Goal: Task Accomplishment & Management: Complete application form

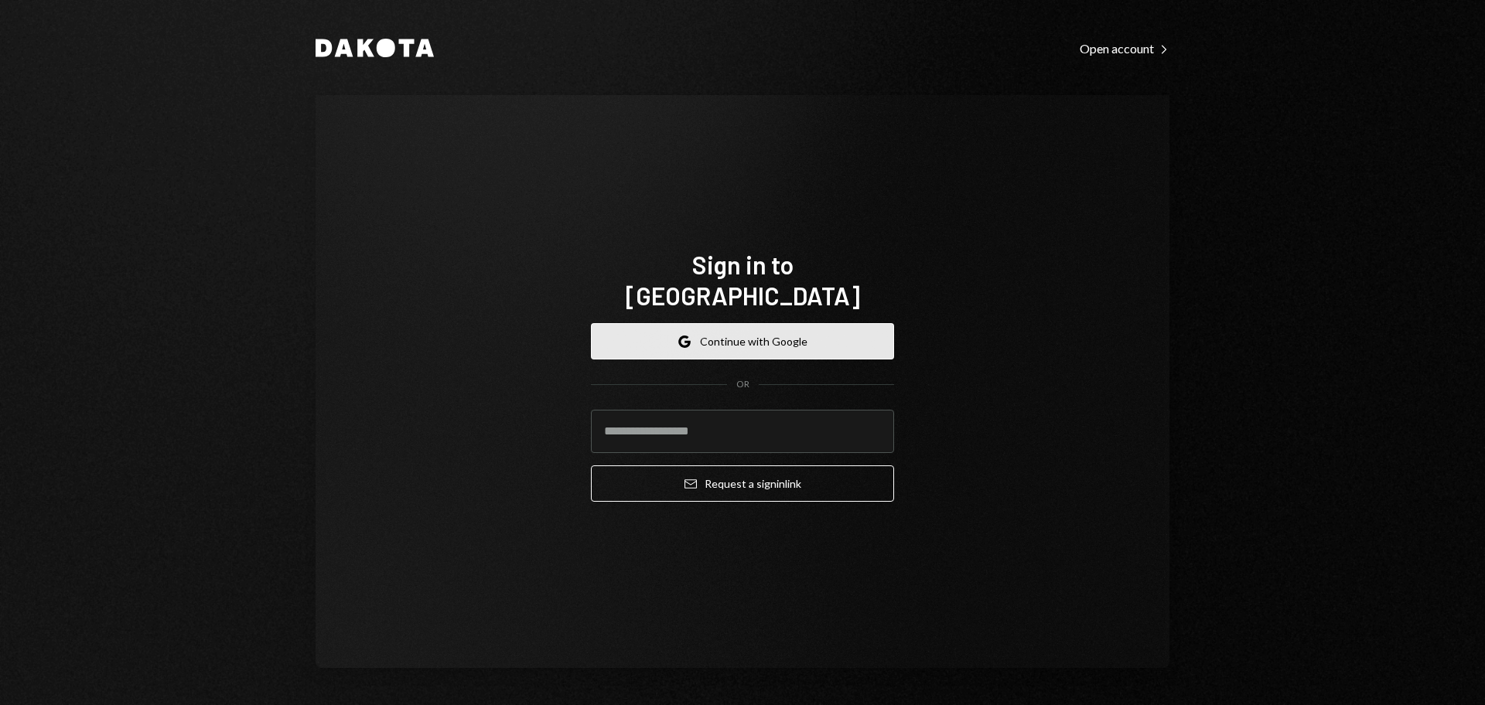
click at [685, 336] on icon "Google" at bounding box center [684, 342] width 12 height 12
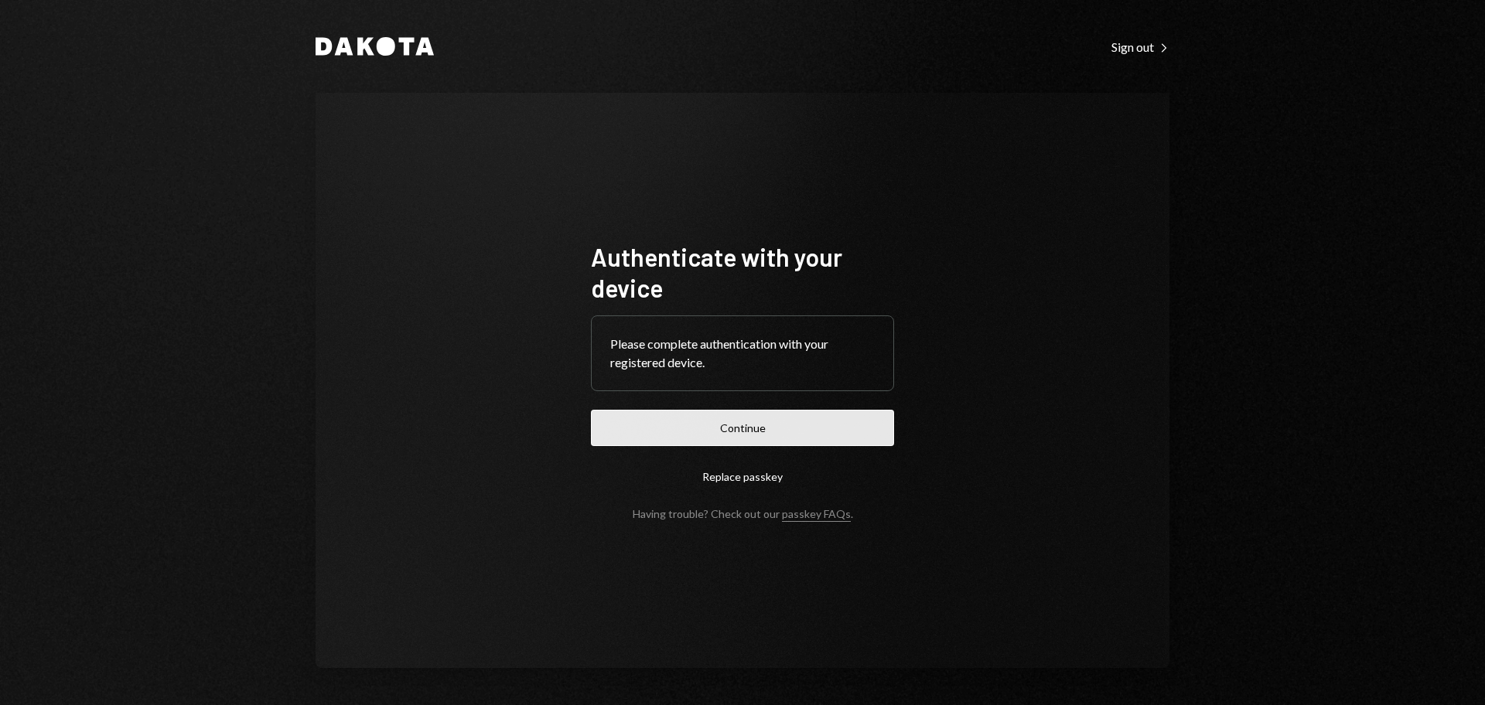
click at [709, 411] on button "Continue" at bounding box center [742, 428] width 303 height 36
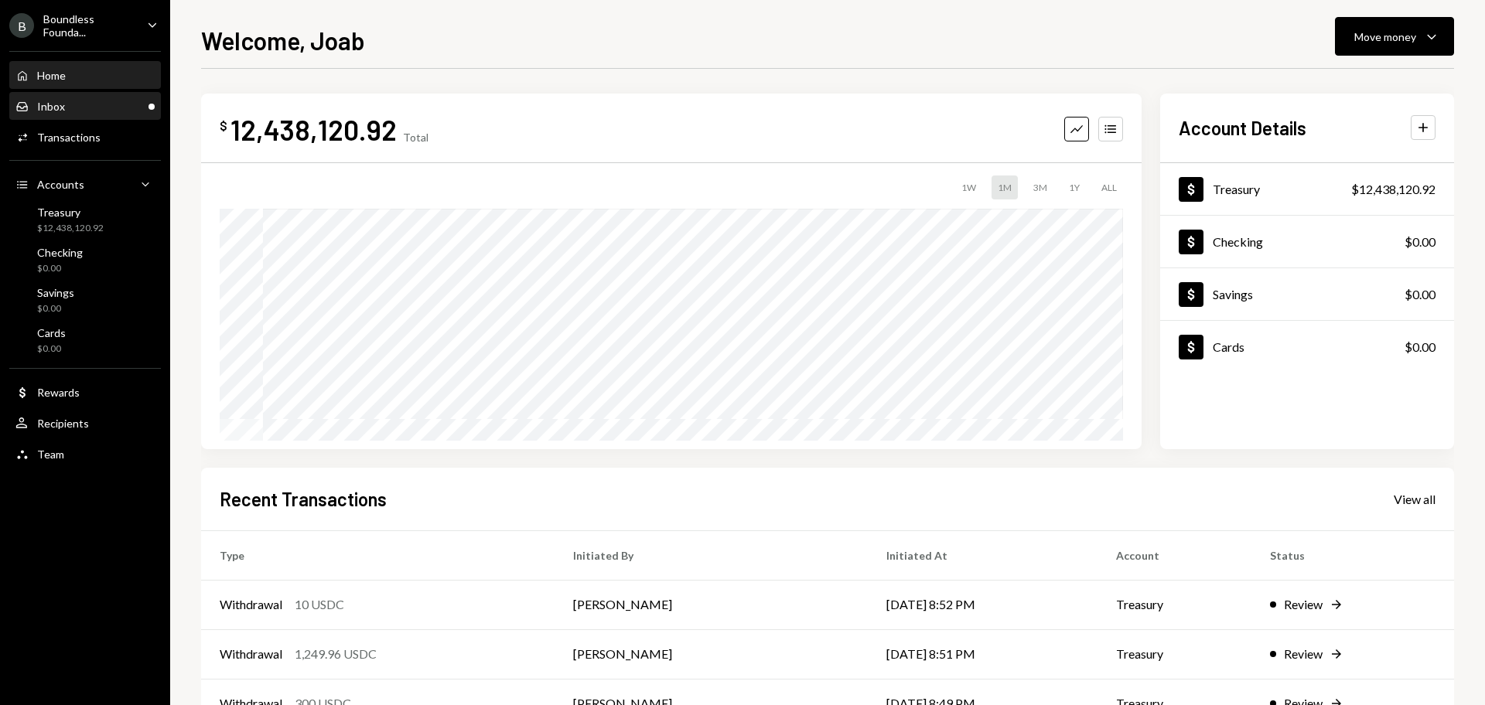
click at [76, 111] on div "Inbox Inbox" at bounding box center [84, 107] width 139 height 14
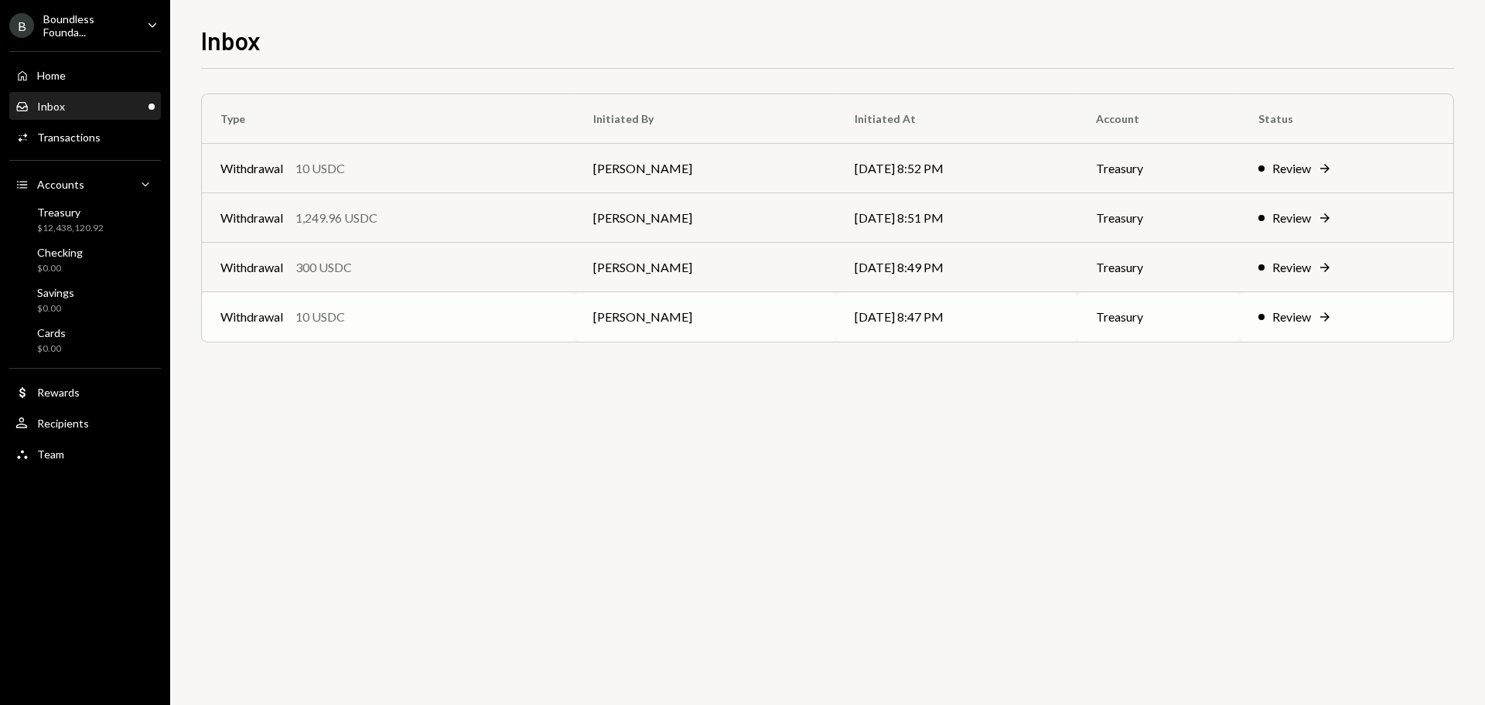
click at [503, 319] on div "Withdrawal 10 USDC" at bounding box center [388, 317] width 336 height 19
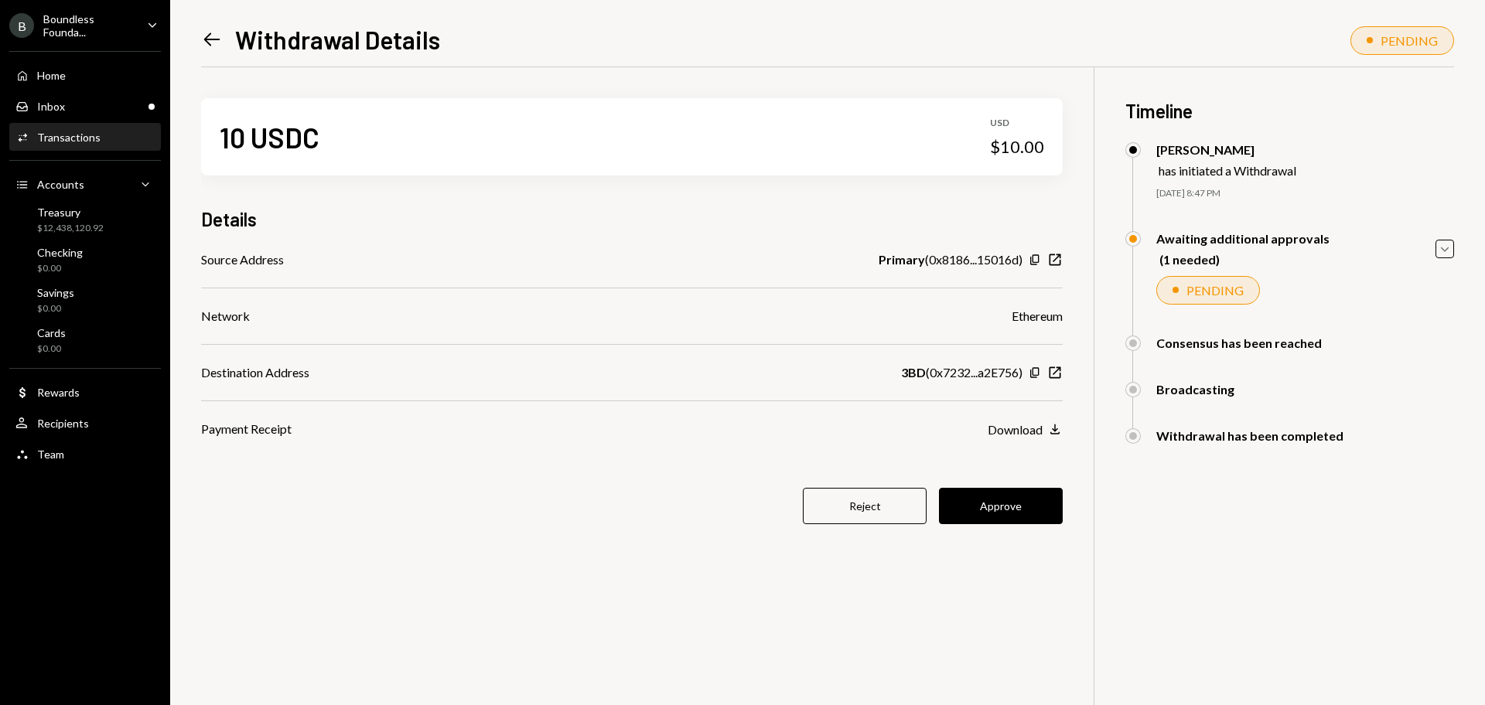
click at [1007, 513] on button "Approve" at bounding box center [1001, 506] width 124 height 36
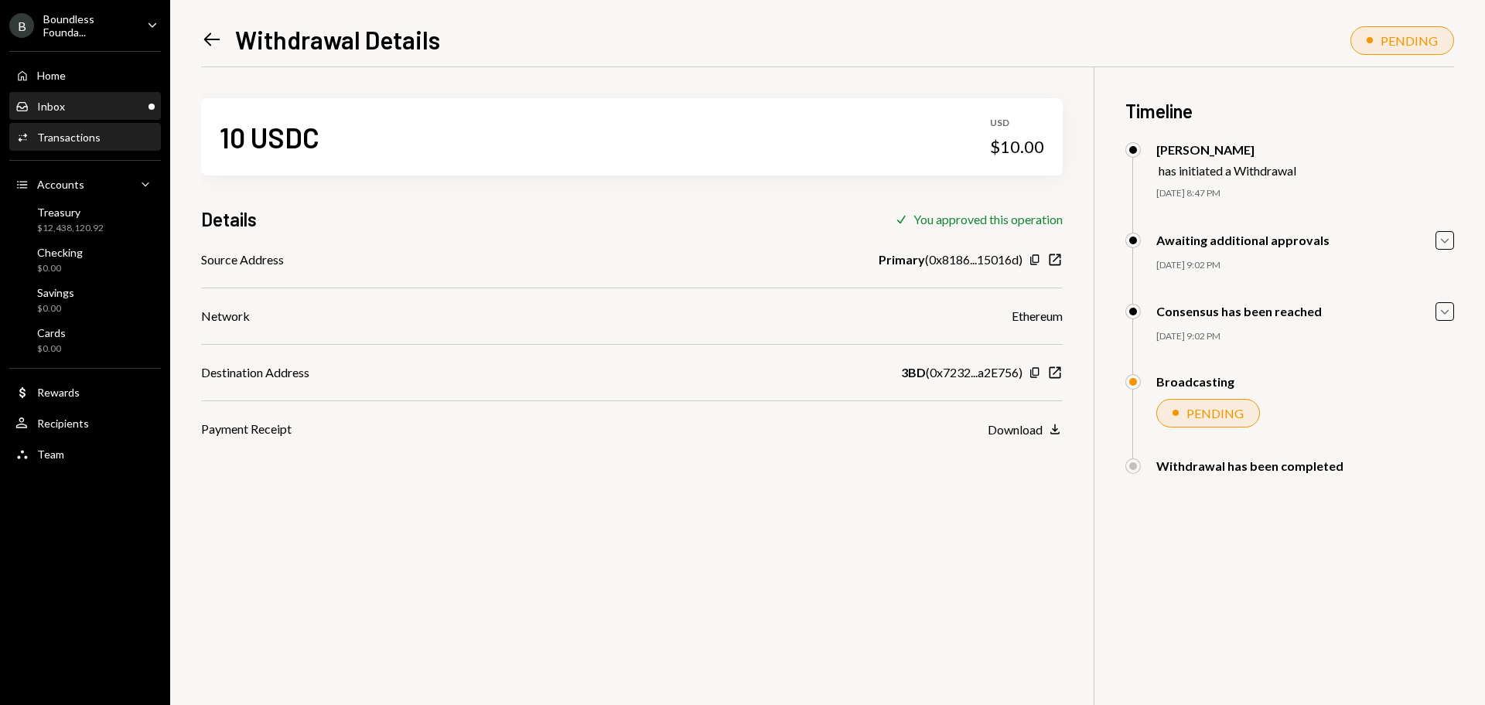
click at [128, 111] on div "Inbox Inbox" at bounding box center [84, 107] width 139 height 14
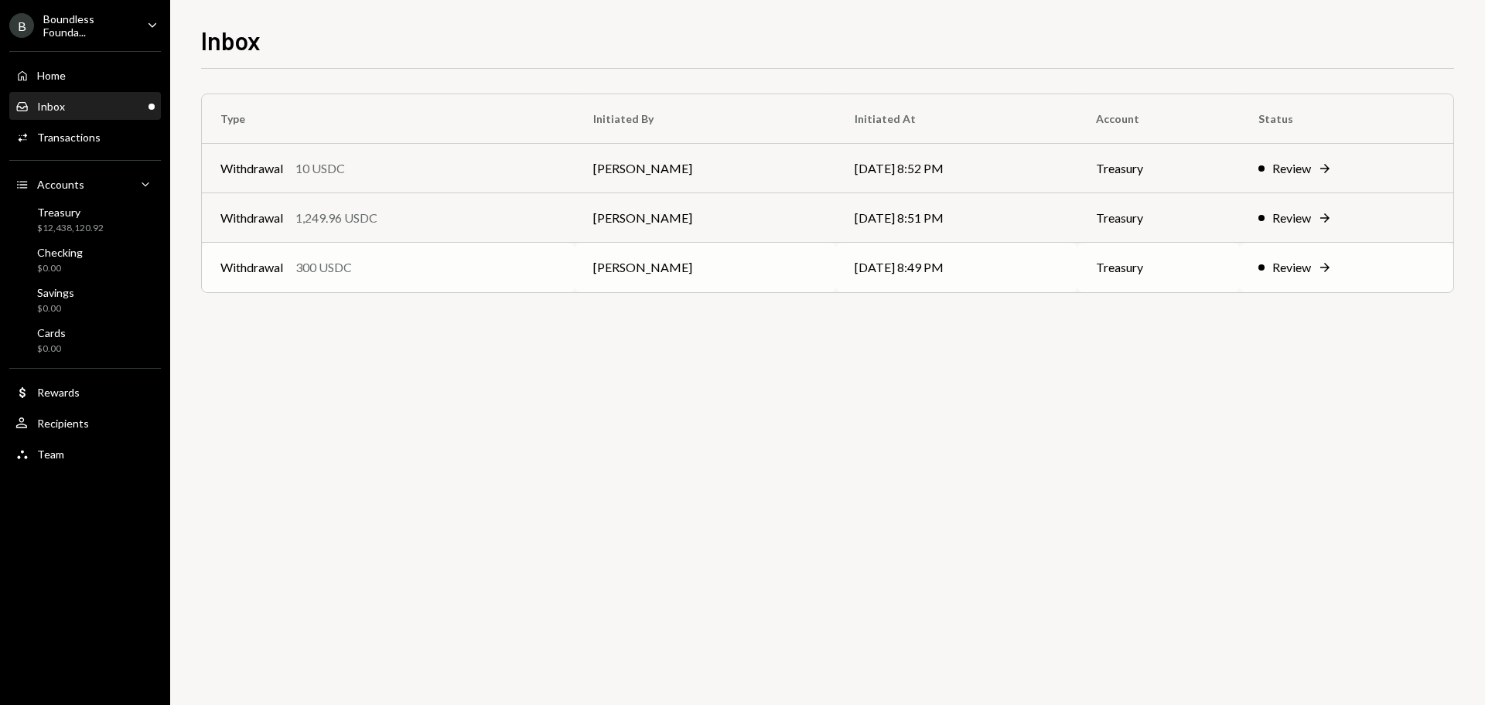
click at [1289, 268] on div "Review" at bounding box center [1291, 267] width 39 height 19
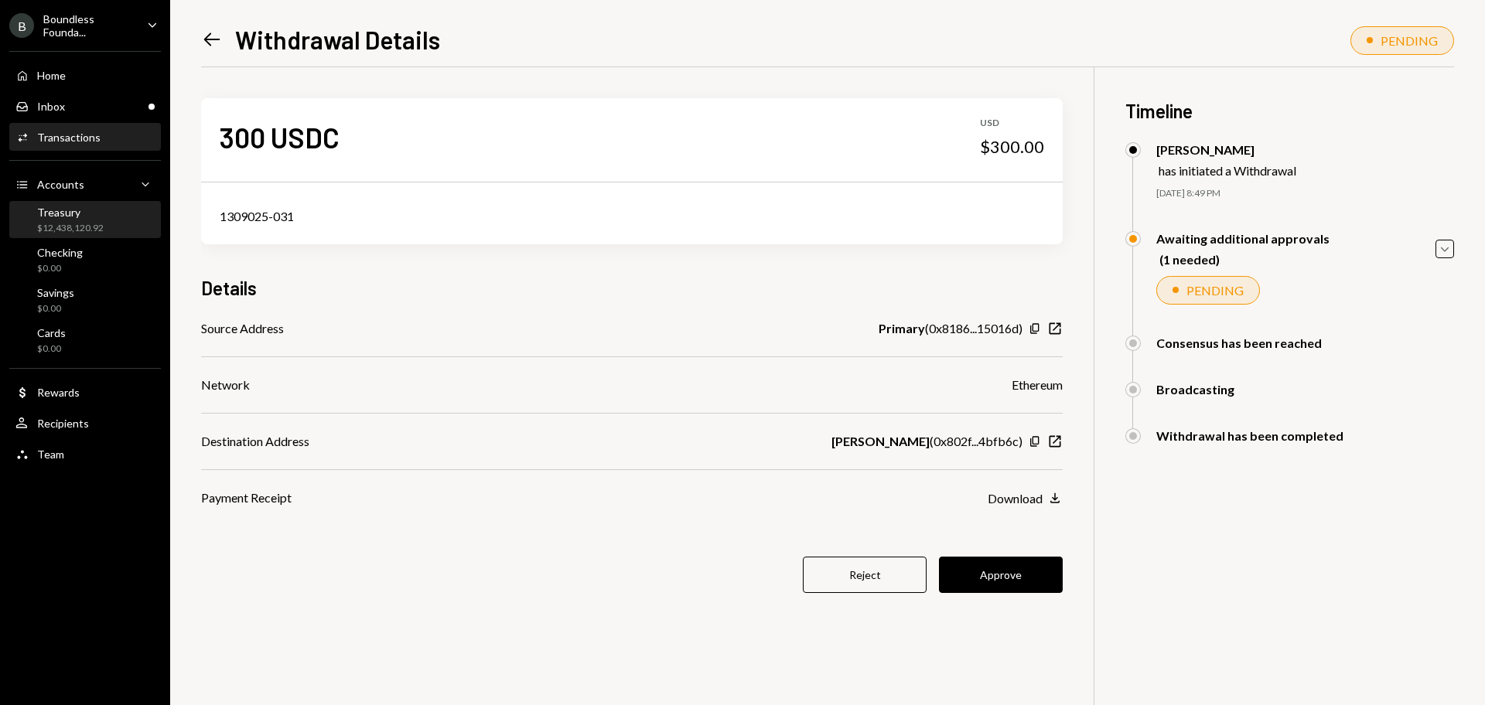
click at [104, 225] on div "Treasury $12,438,120.92" at bounding box center [84, 220] width 139 height 29
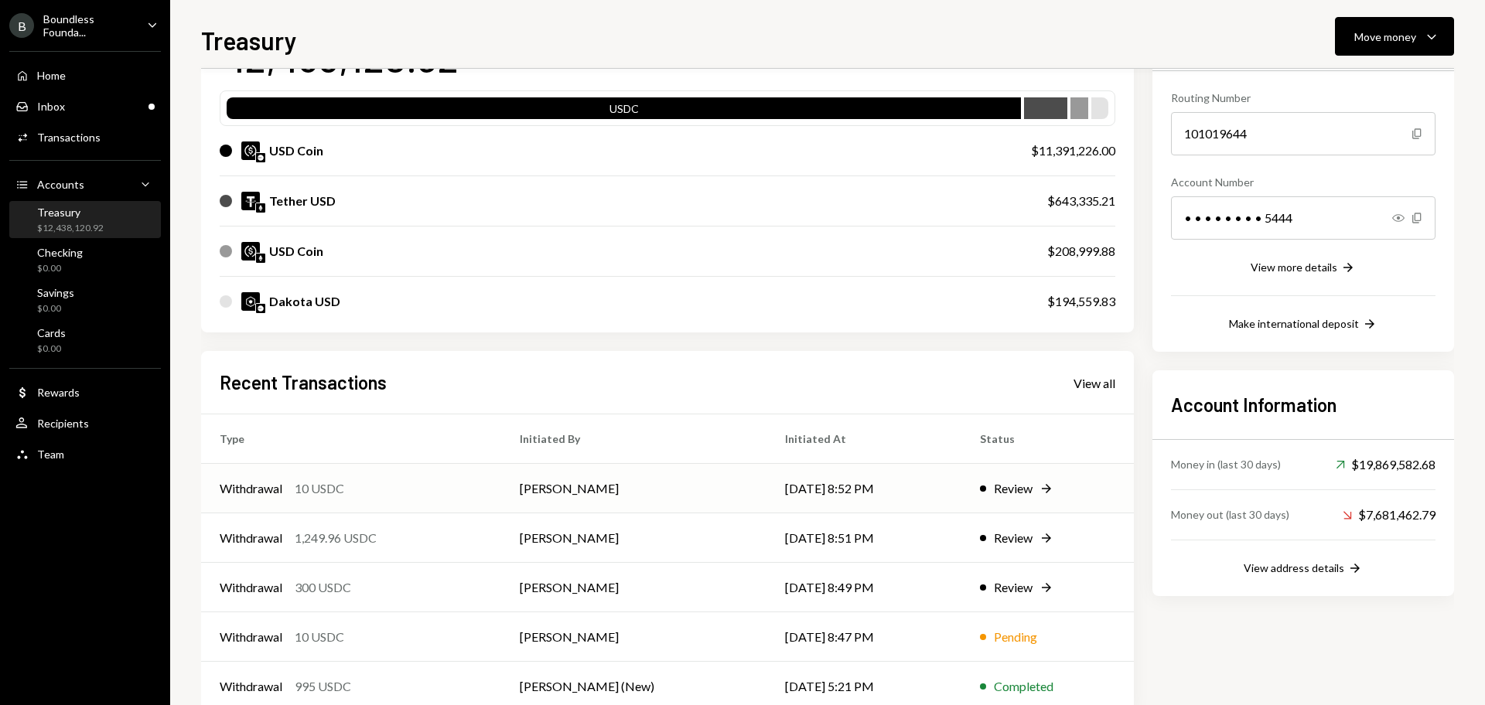
scroll to position [177, 0]
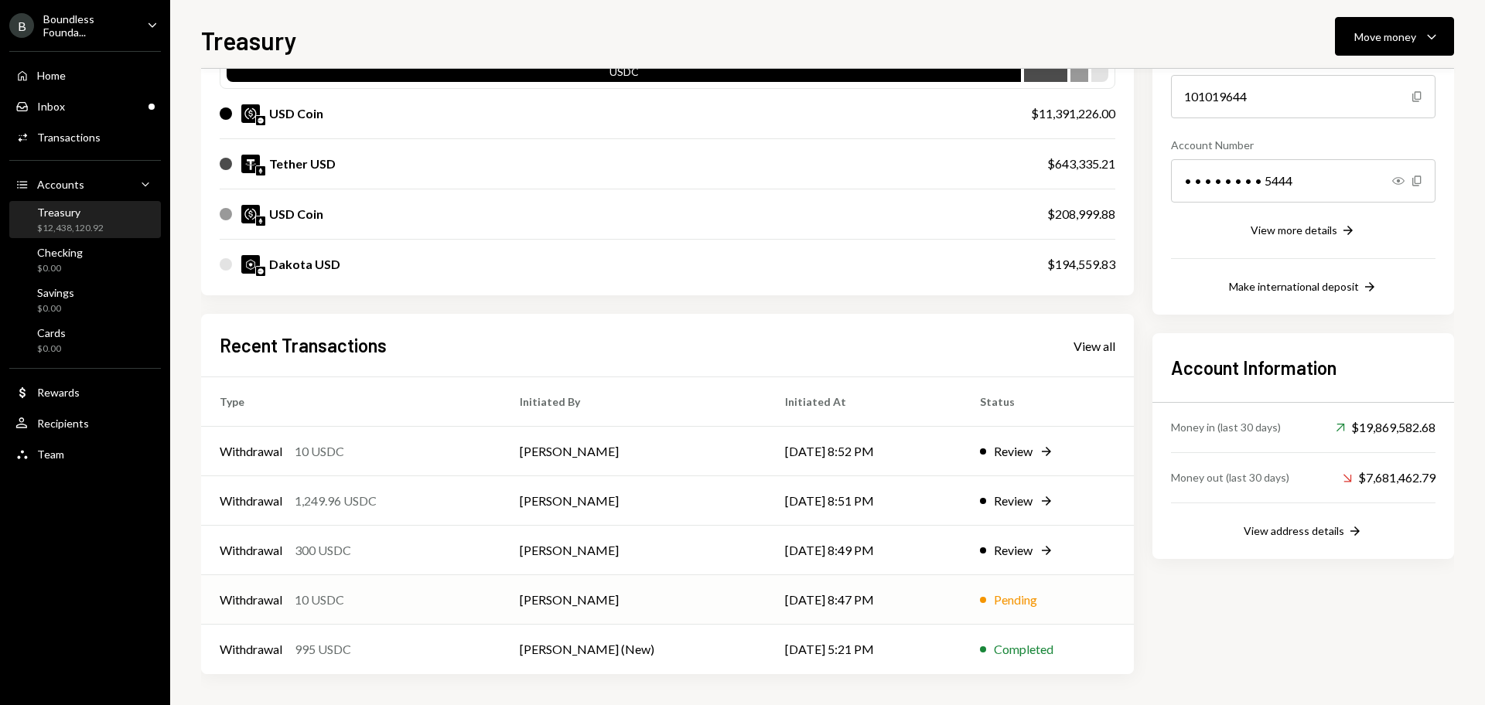
click at [469, 612] on td "Withdrawal 10 USDC" at bounding box center [351, 599] width 300 height 49
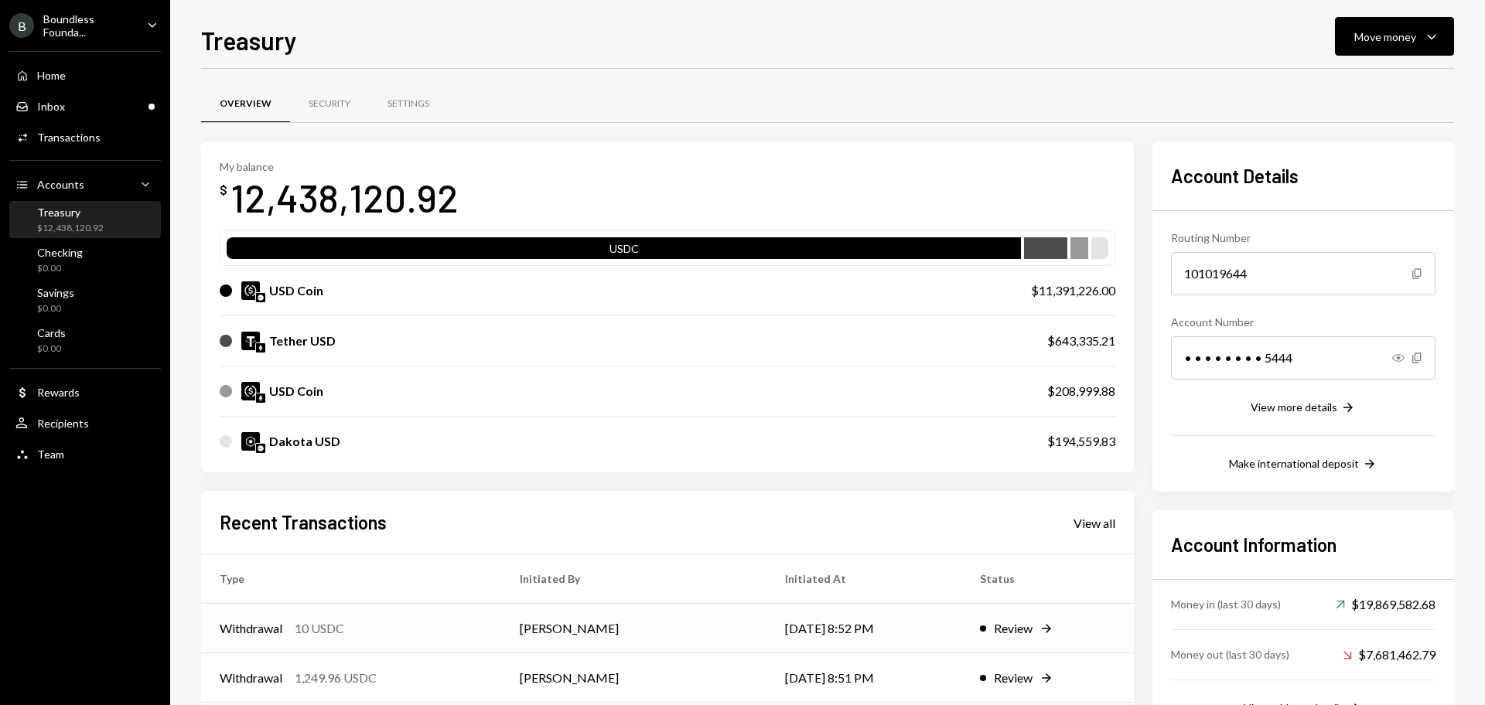
scroll to position [177, 0]
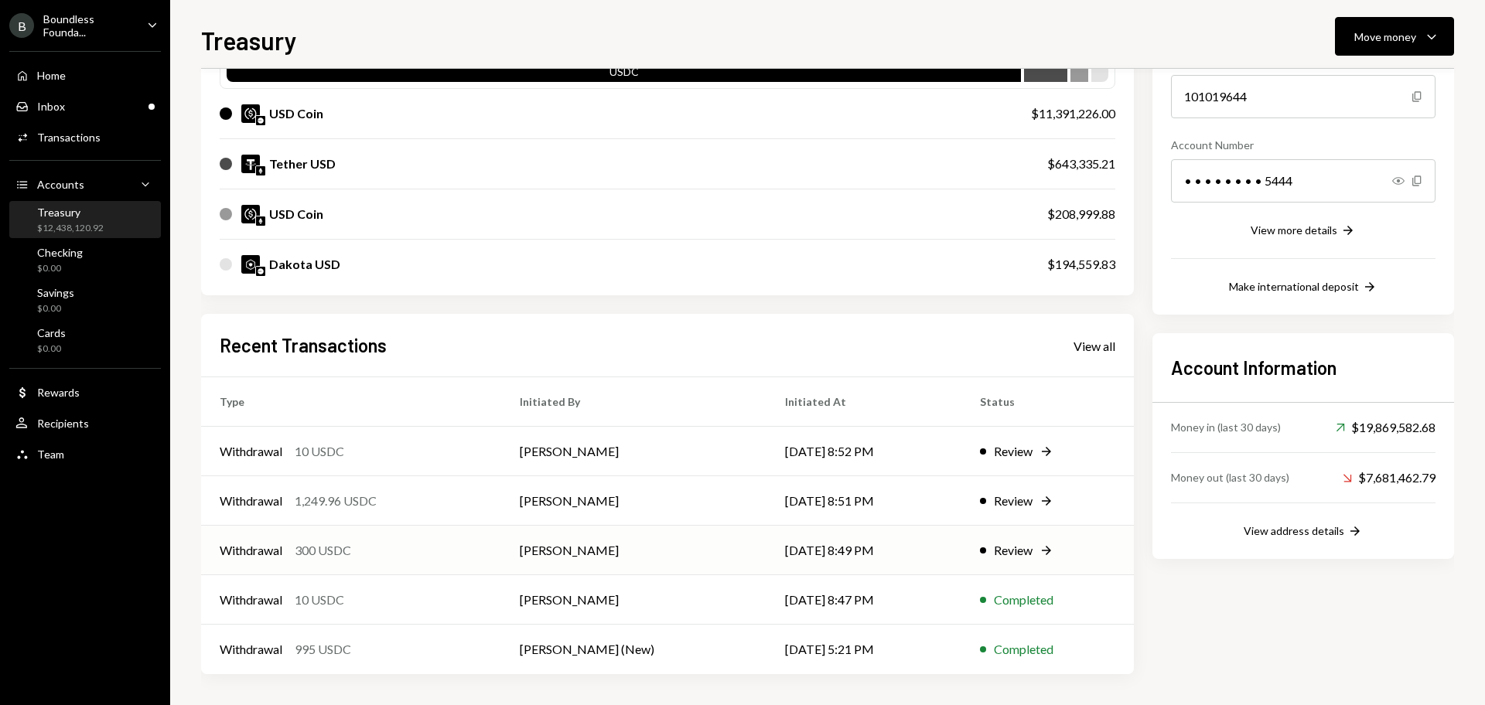
click at [415, 560] on td "Withdrawal 300 USDC" at bounding box center [351, 550] width 300 height 49
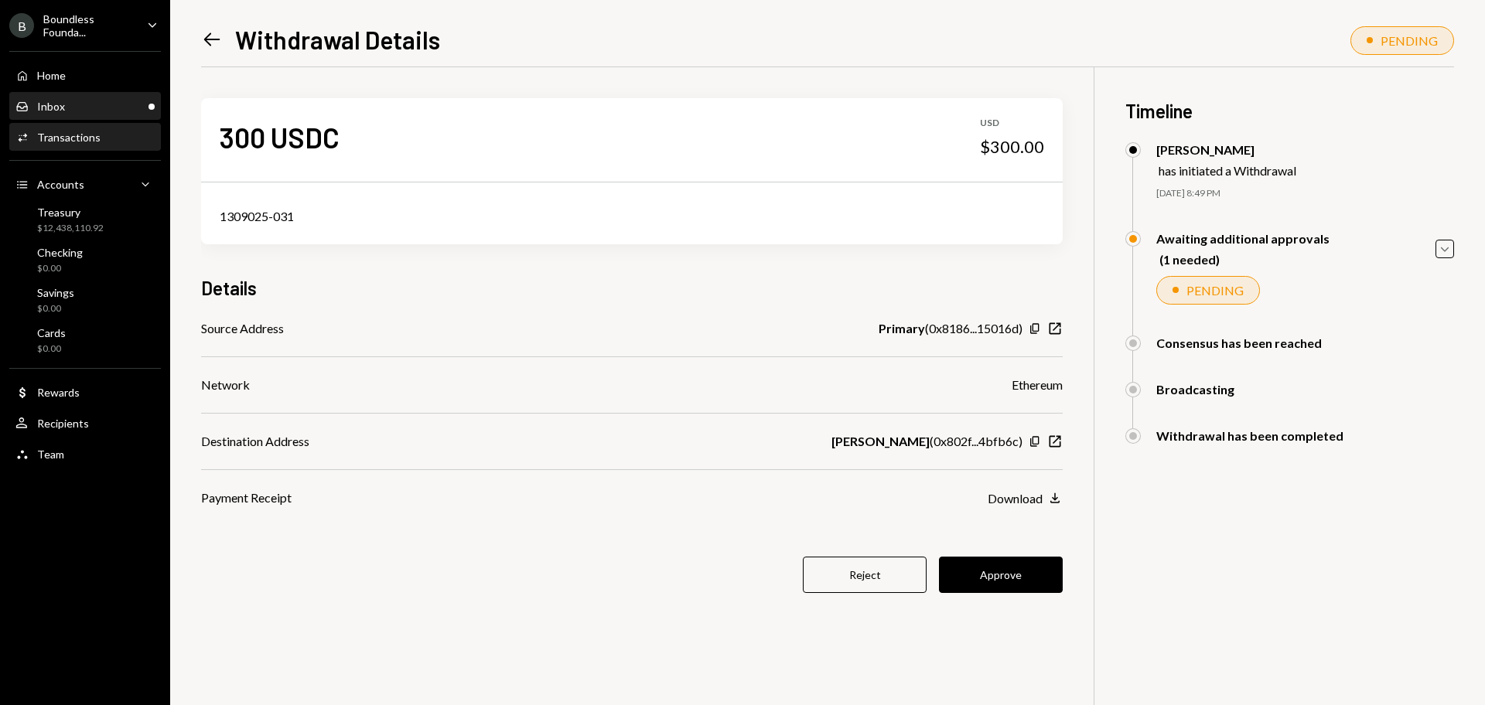
click at [95, 104] on div "Inbox Inbox" at bounding box center [84, 107] width 139 height 14
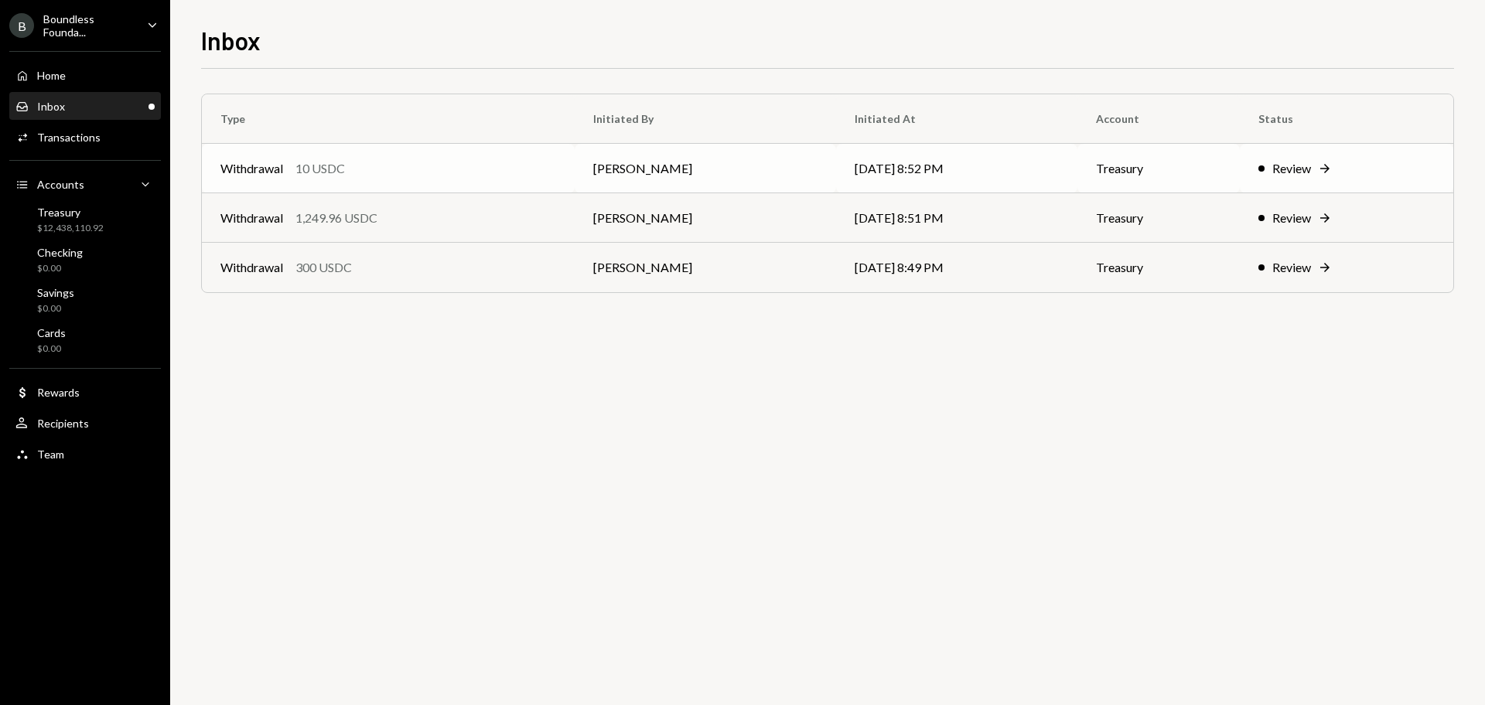
click at [401, 152] on td "Withdrawal 10 USDC" at bounding box center [388, 168] width 373 height 49
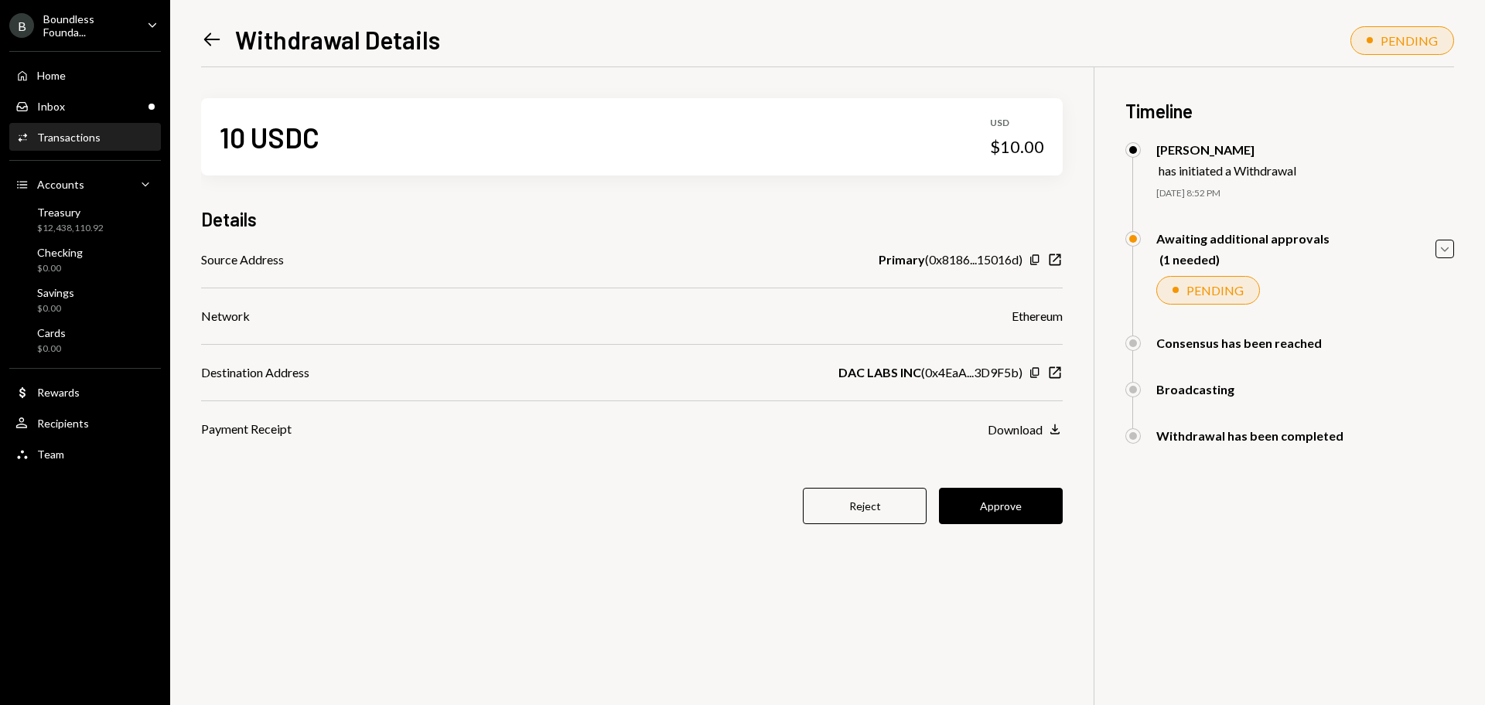
click at [1011, 506] on button "Approve" at bounding box center [1001, 506] width 124 height 36
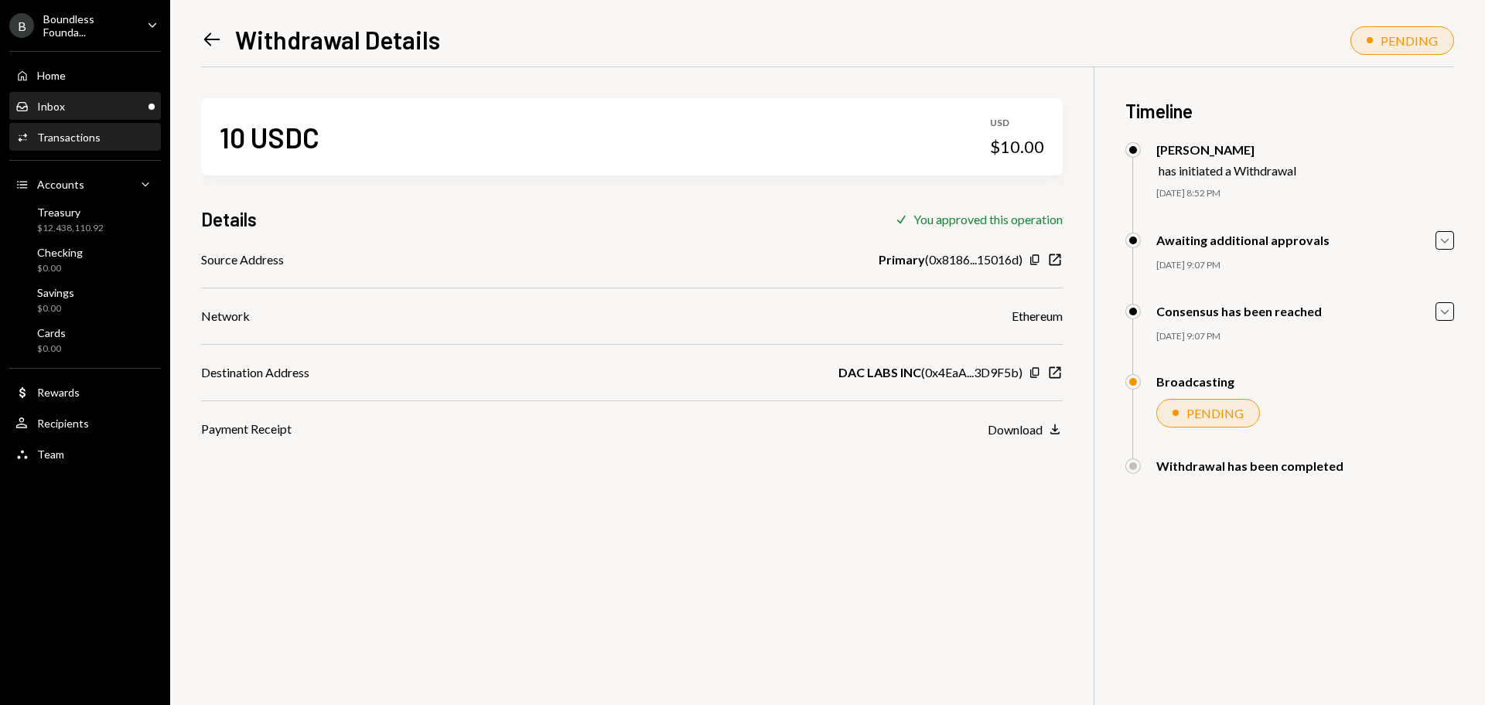
click at [70, 111] on div "Inbox Inbox" at bounding box center [84, 107] width 139 height 14
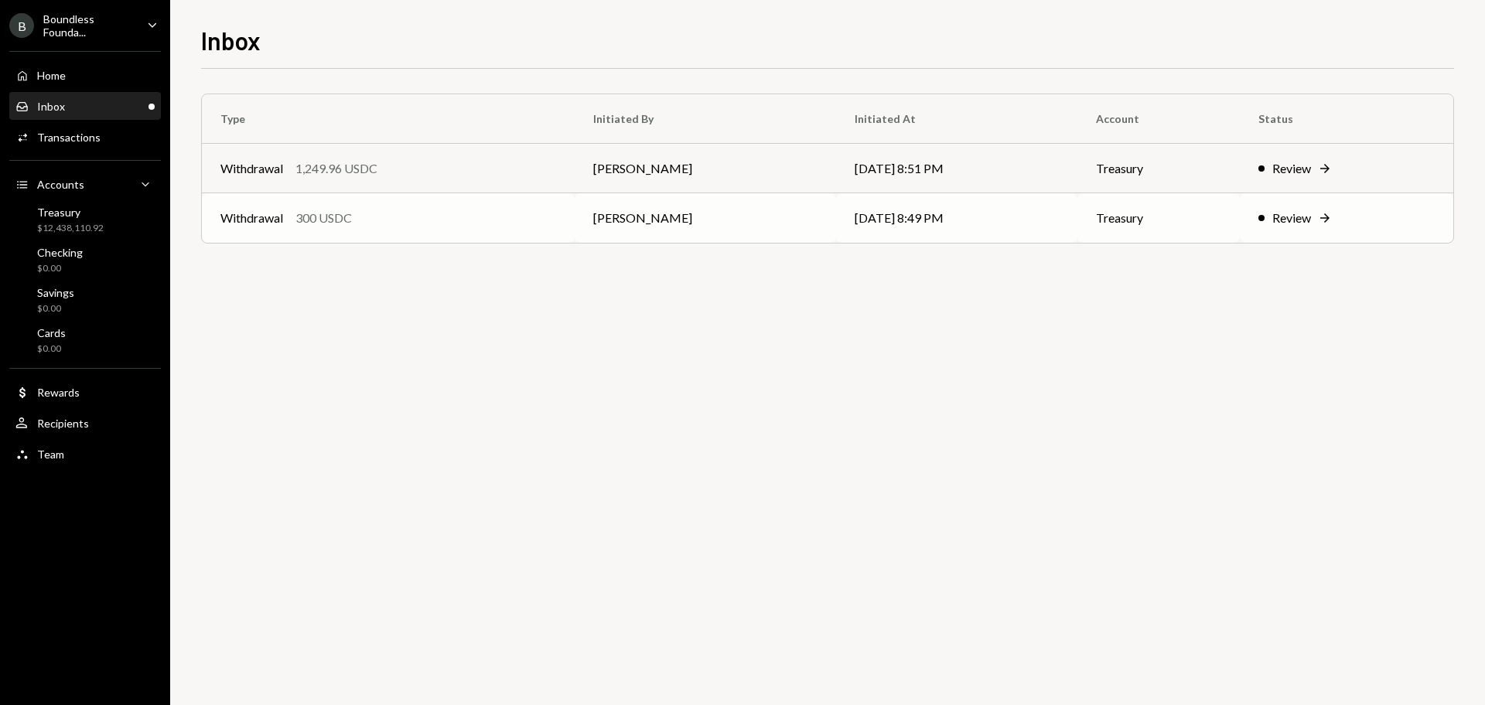
click at [411, 228] on td "Withdrawal 300 USDC" at bounding box center [388, 217] width 373 height 49
click at [497, 174] on div "Withdrawal 1,249.96 USDC" at bounding box center [388, 168] width 336 height 19
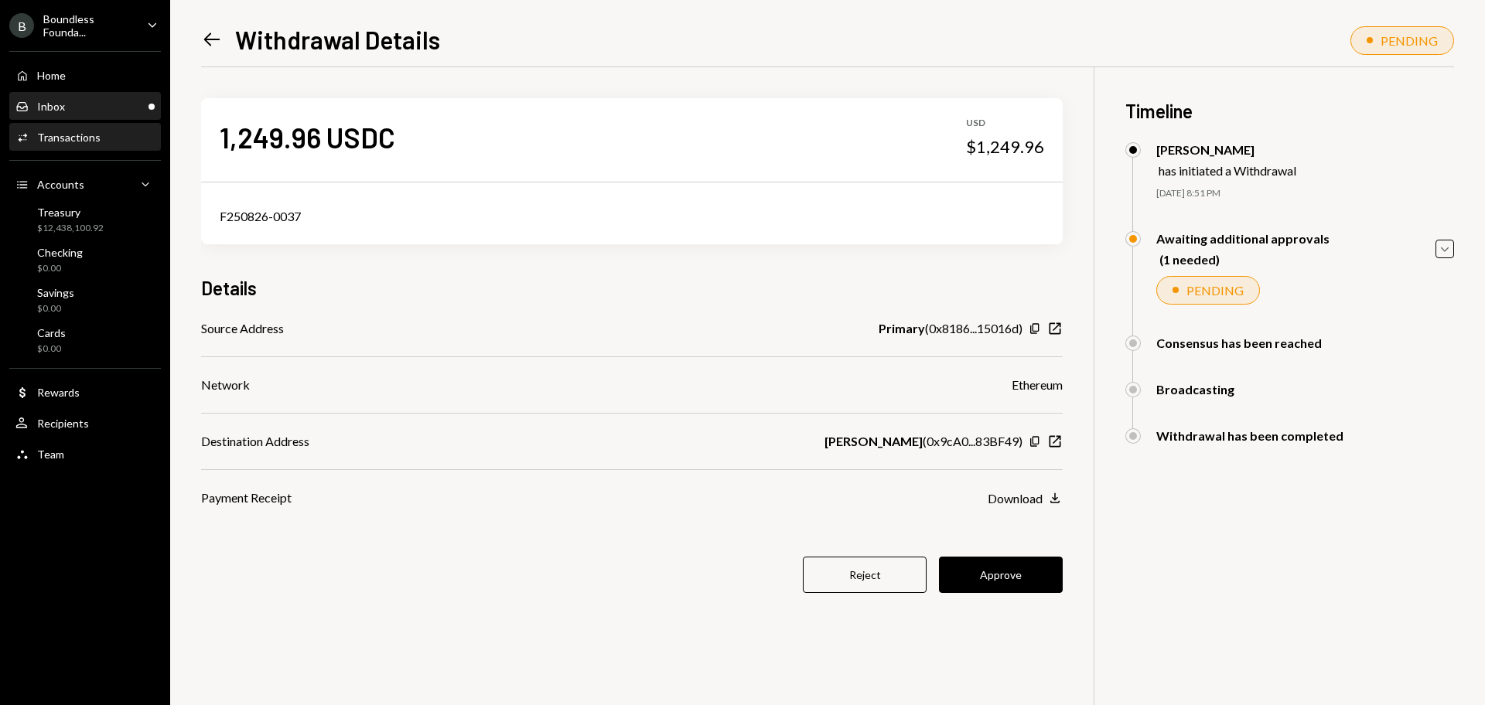
click at [122, 108] on div "Inbox Inbox" at bounding box center [84, 107] width 139 height 14
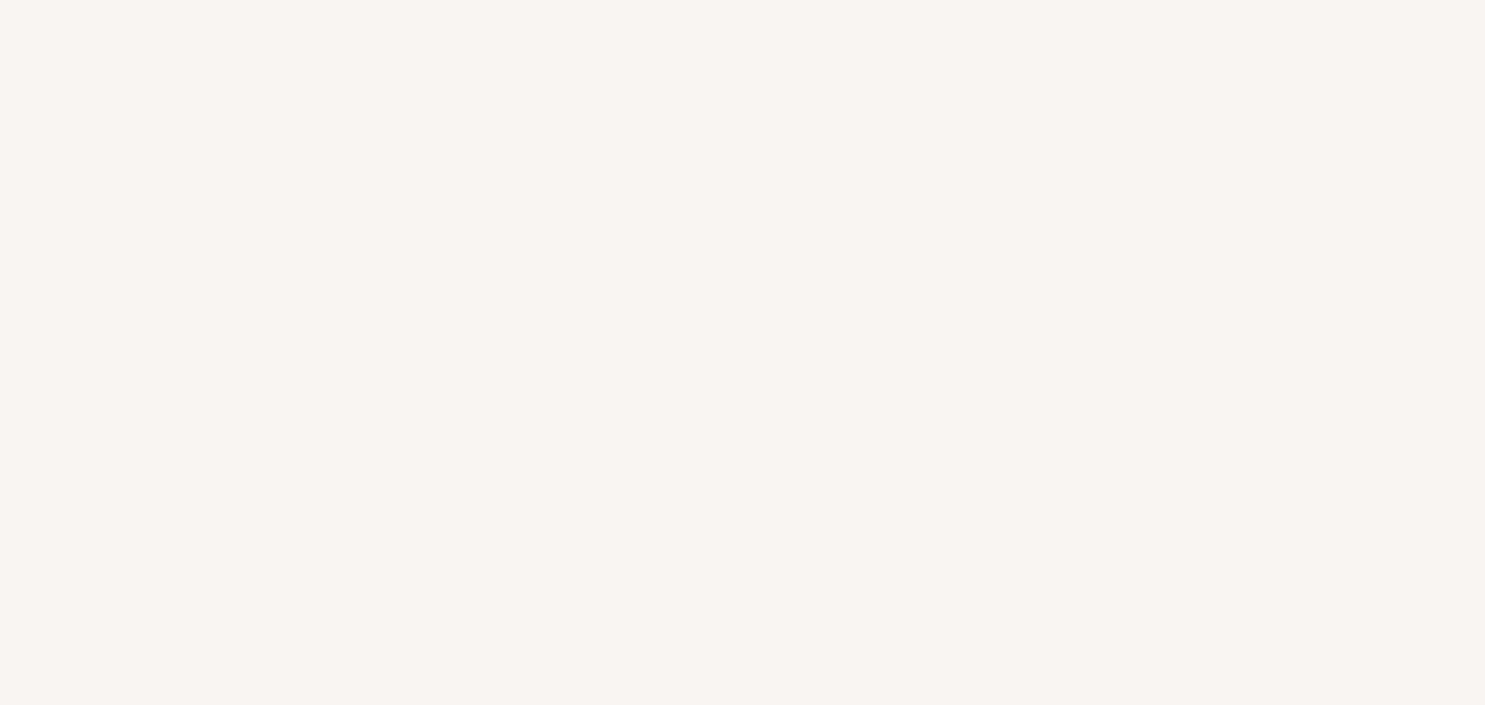
click at [701, 325] on div at bounding box center [742, 352] width 1485 height 705
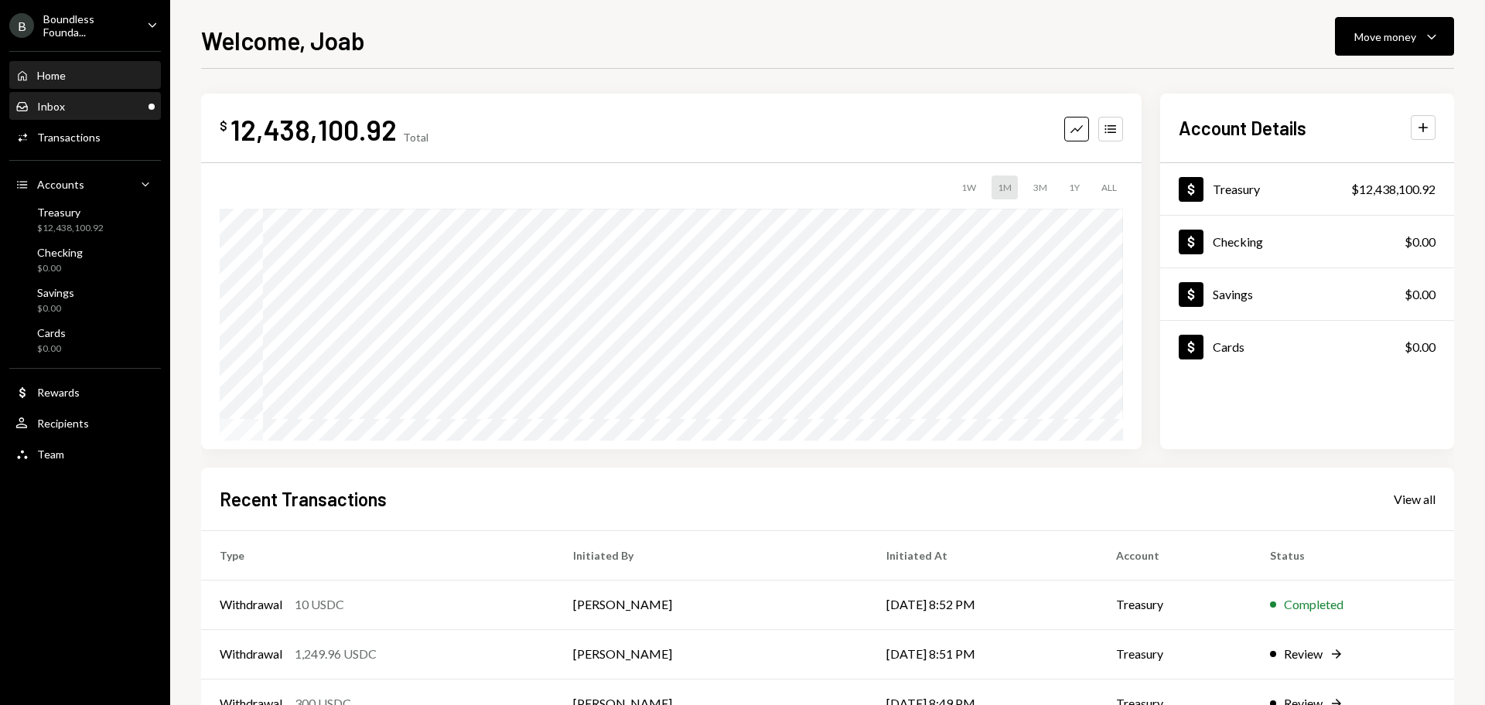
click at [93, 115] on div "Inbox Inbox" at bounding box center [84, 107] width 139 height 26
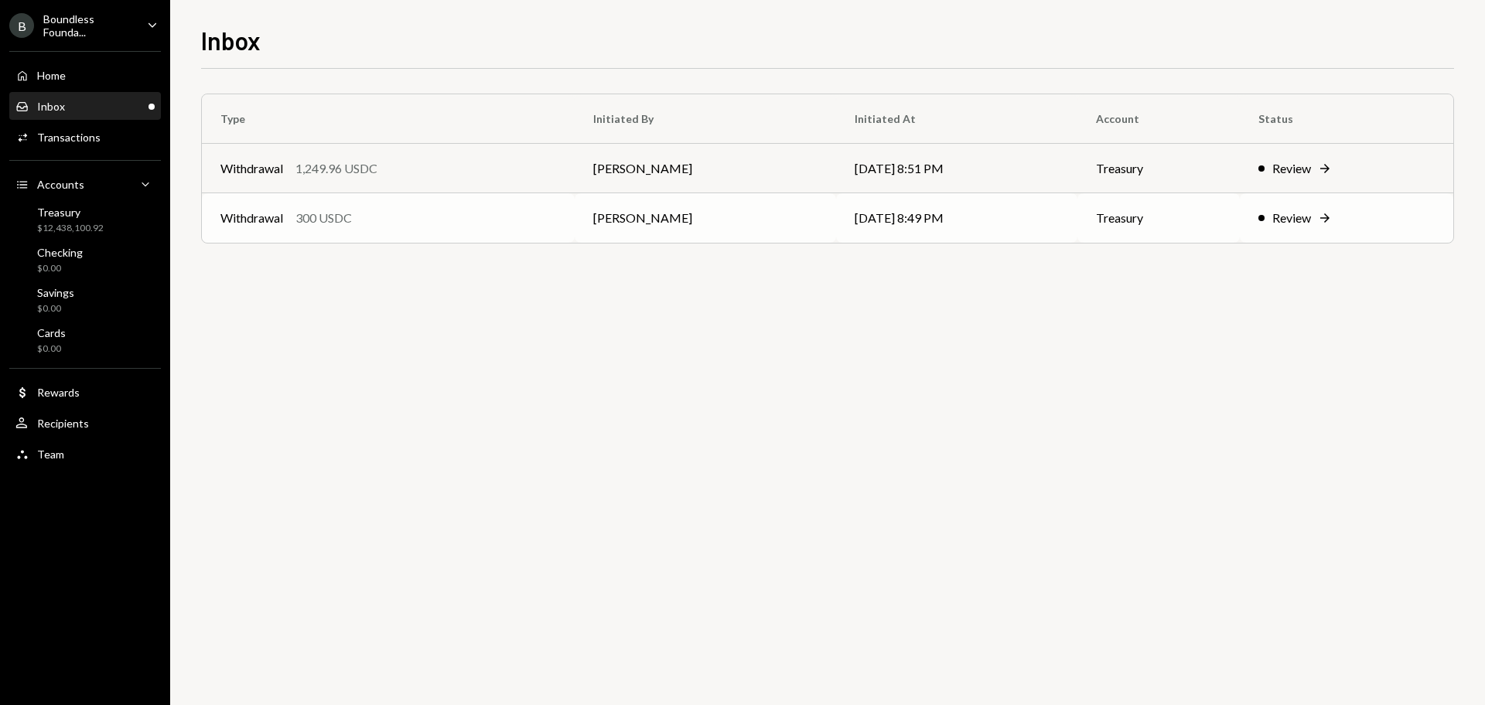
click at [1313, 226] on div "Review Right Arrow" at bounding box center [1346, 218] width 176 height 19
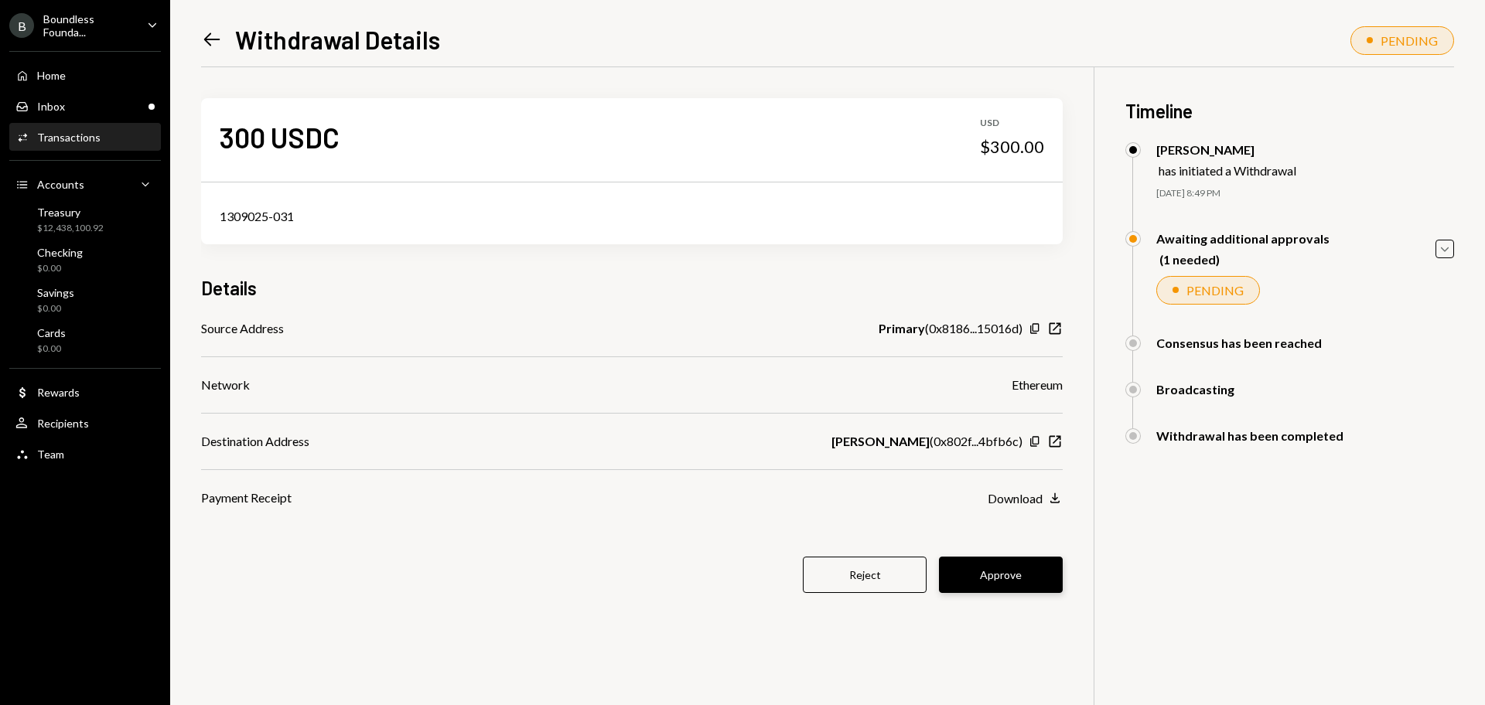
click at [1022, 581] on button "Approve" at bounding box center [1001, 575] width 124 height 36
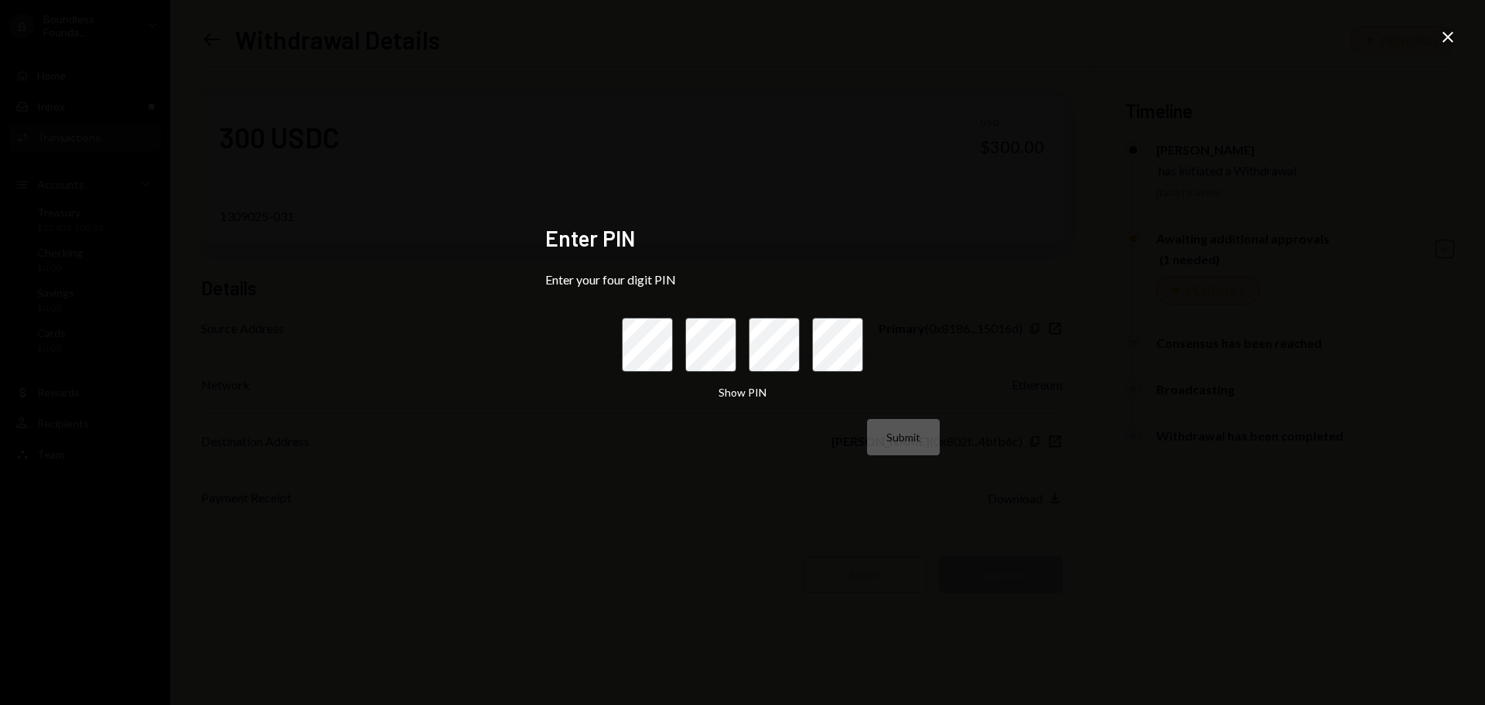
click at [1451, 29] on icon "Close" at bounding box center [1447, 37] width 19 height 19
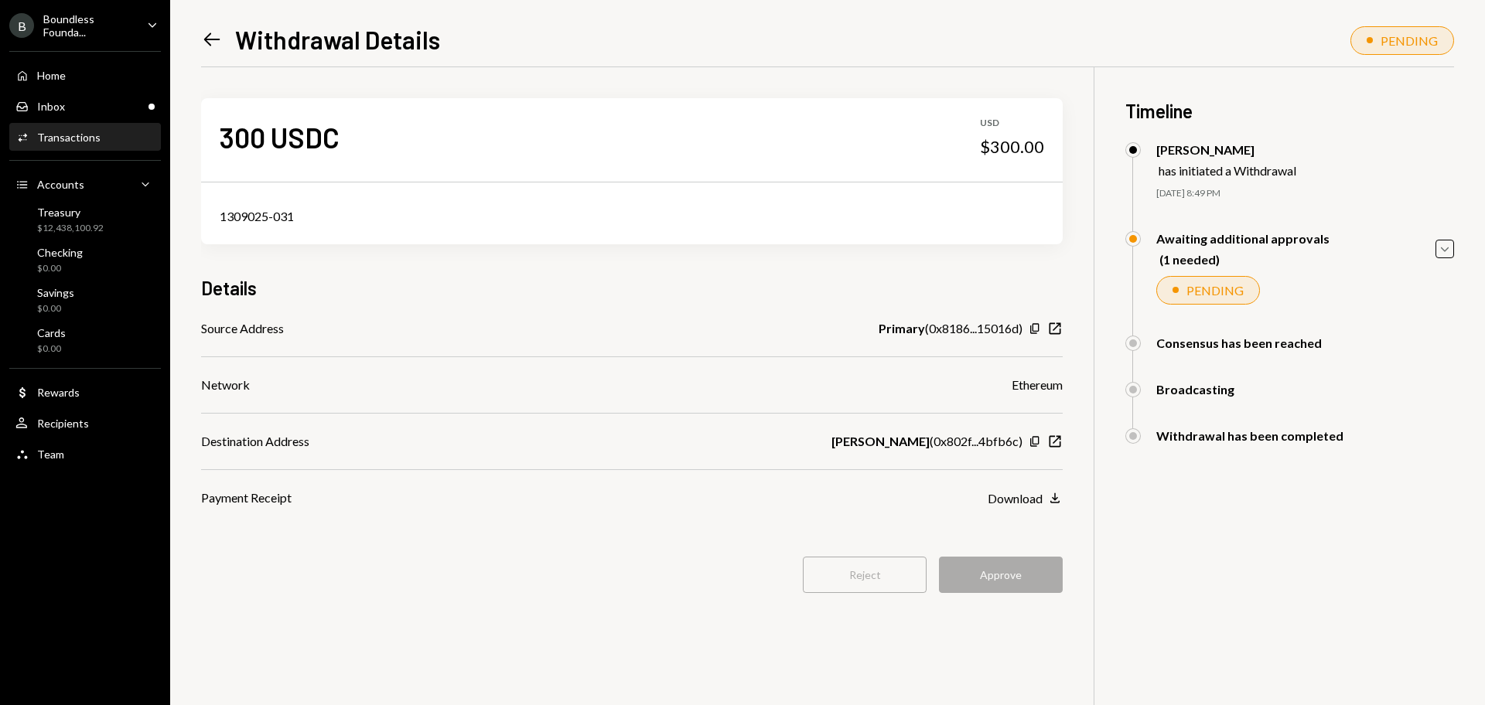
click at [854, 500] on div "Payment Receipt Download Download" at bounding box center [631, 498] width 861 height 19
click at [1008, 572] on button "Approve" at bounding box center [1001, 575] width 124 height 36
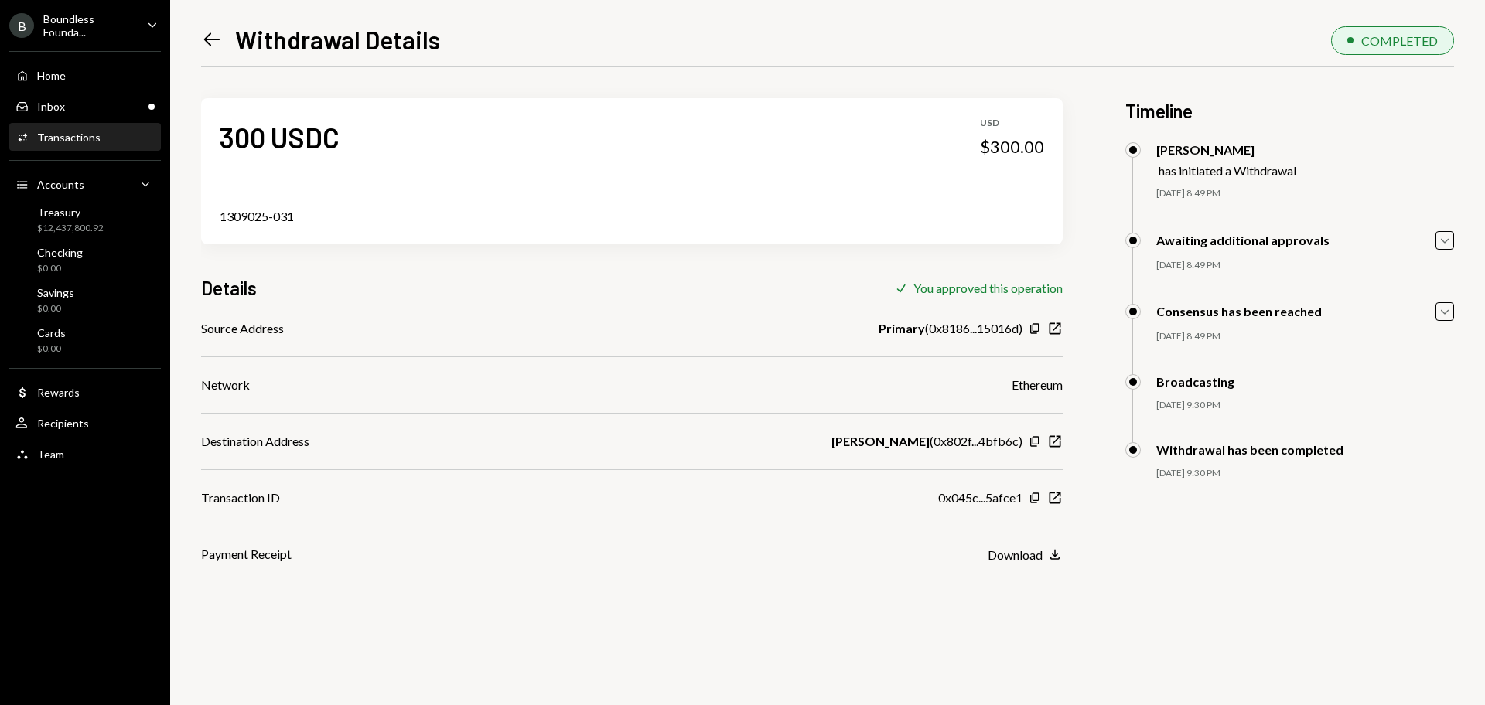
click at [230, 42] on div "Left Arrow Withdrawal Details" at bounding box center [320, 39] width 239 height 31
click at [219, 35] on icon "Left Arrow" at bounding box center [212, 40] width 22 height 22
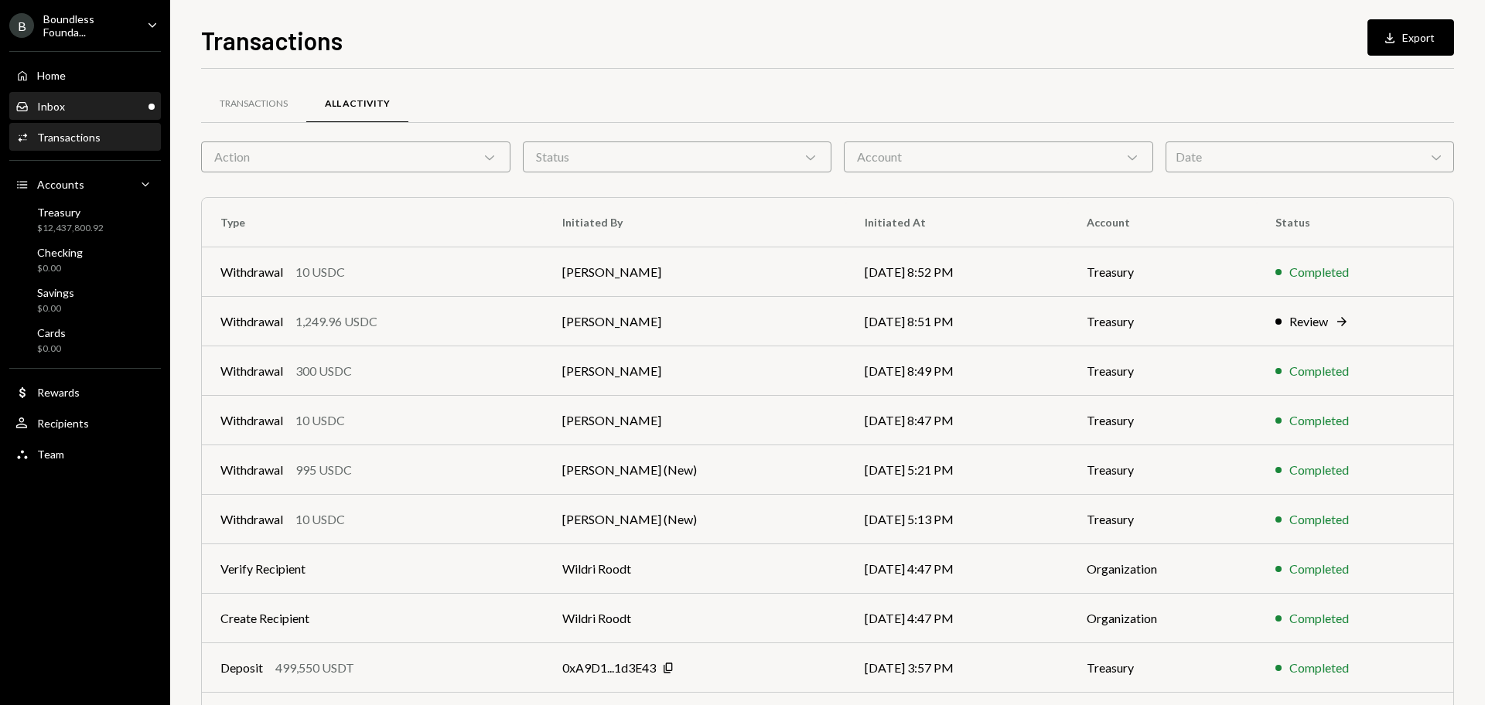
click at [122, 108] on div "Inbox Inbox" at bounding box center [84, 107] width 139 height 14
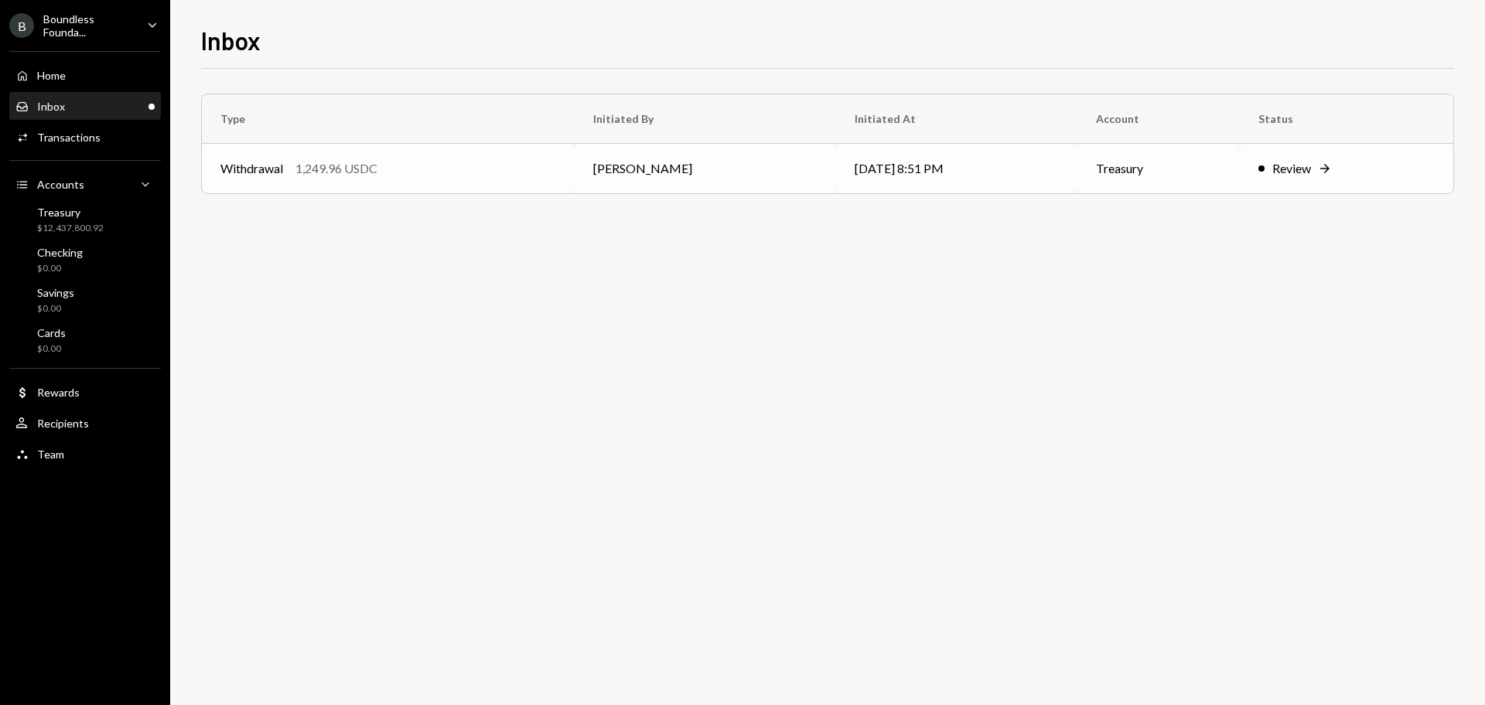
click at [1279, 172] on div "Review" at bounding box center [1291, 168] width 39 height 19
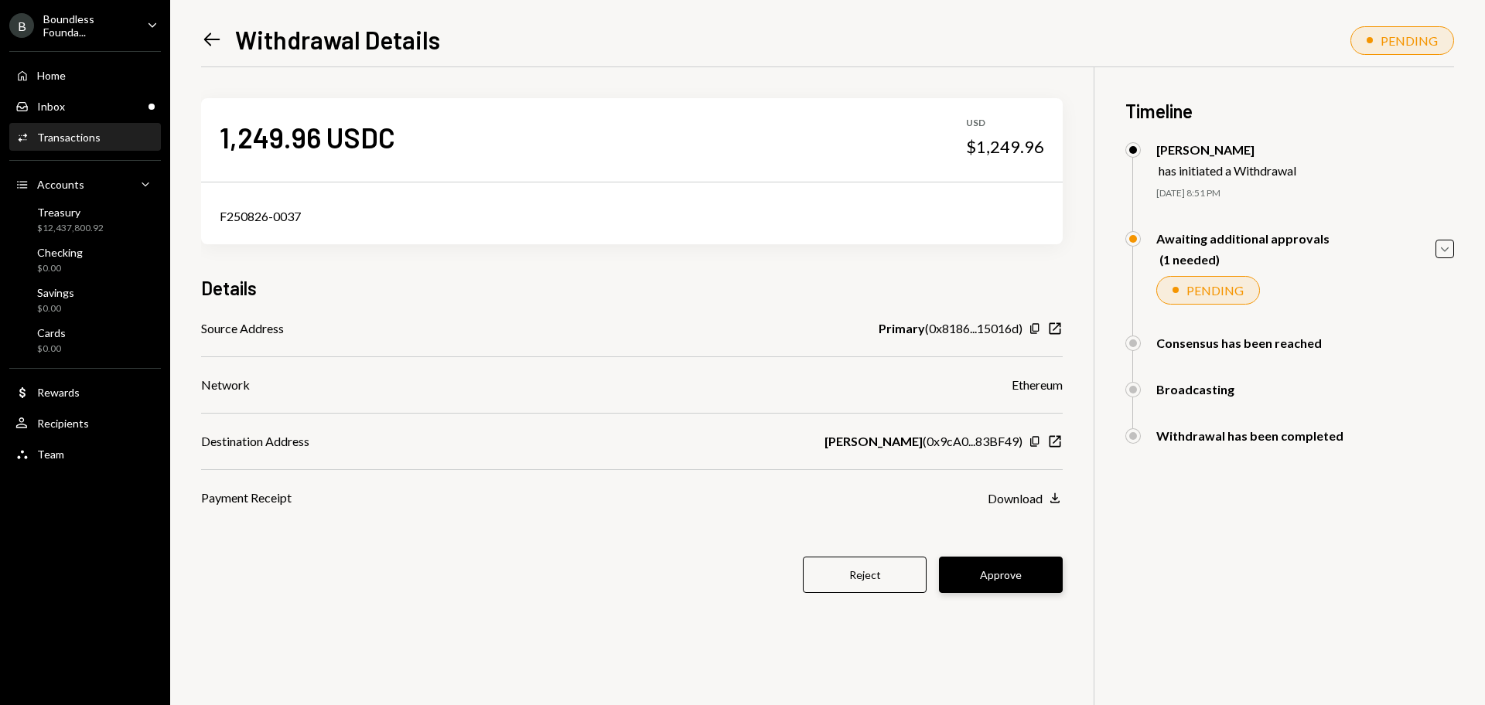
click at [1036, 568] on button "Approve" at bounding box center [1001, 575] width 124 height 36
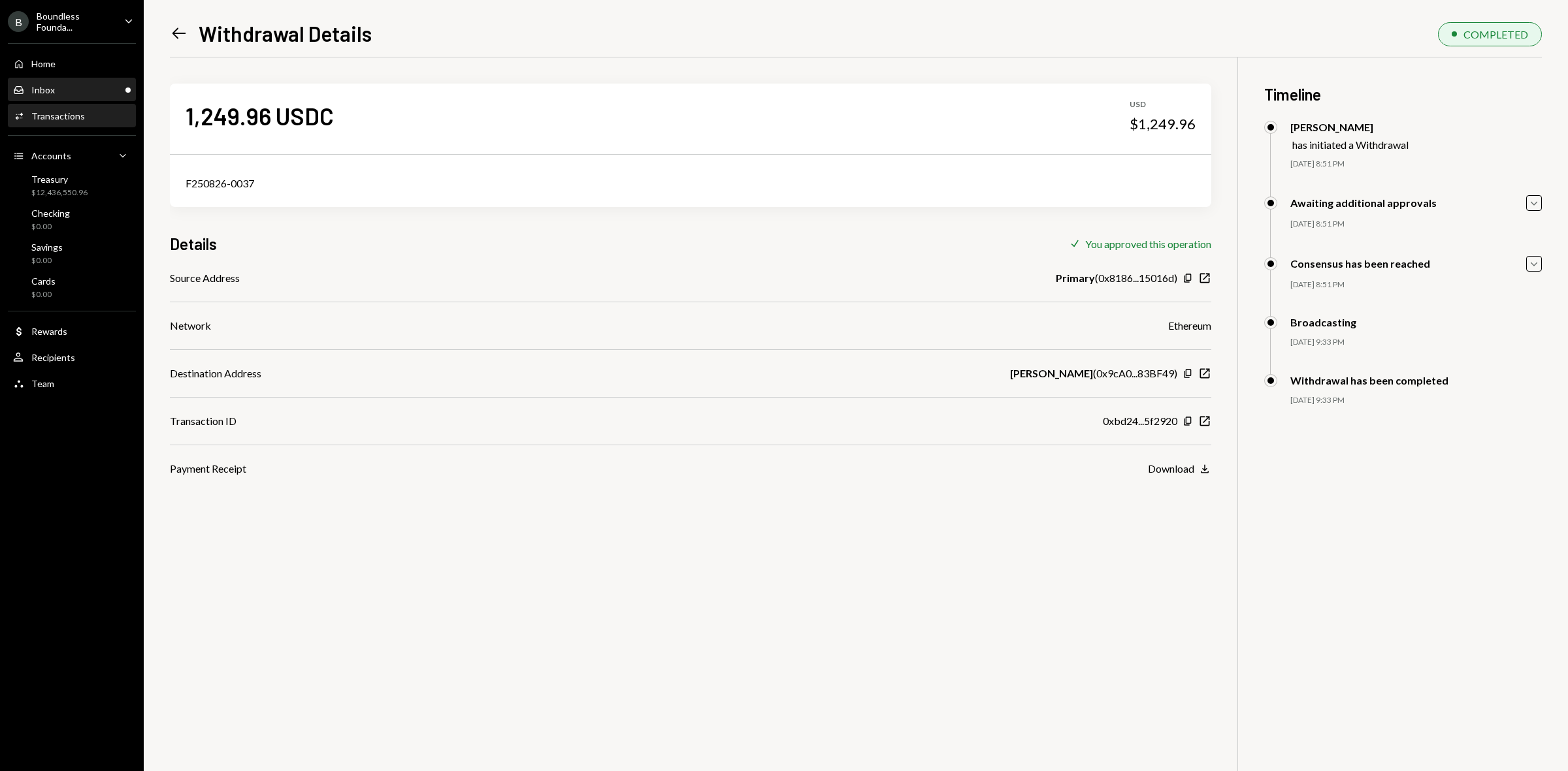
click at [79, 84] on div "Inbox Inbox" at bounding box center [71, 90] width 117 height 12
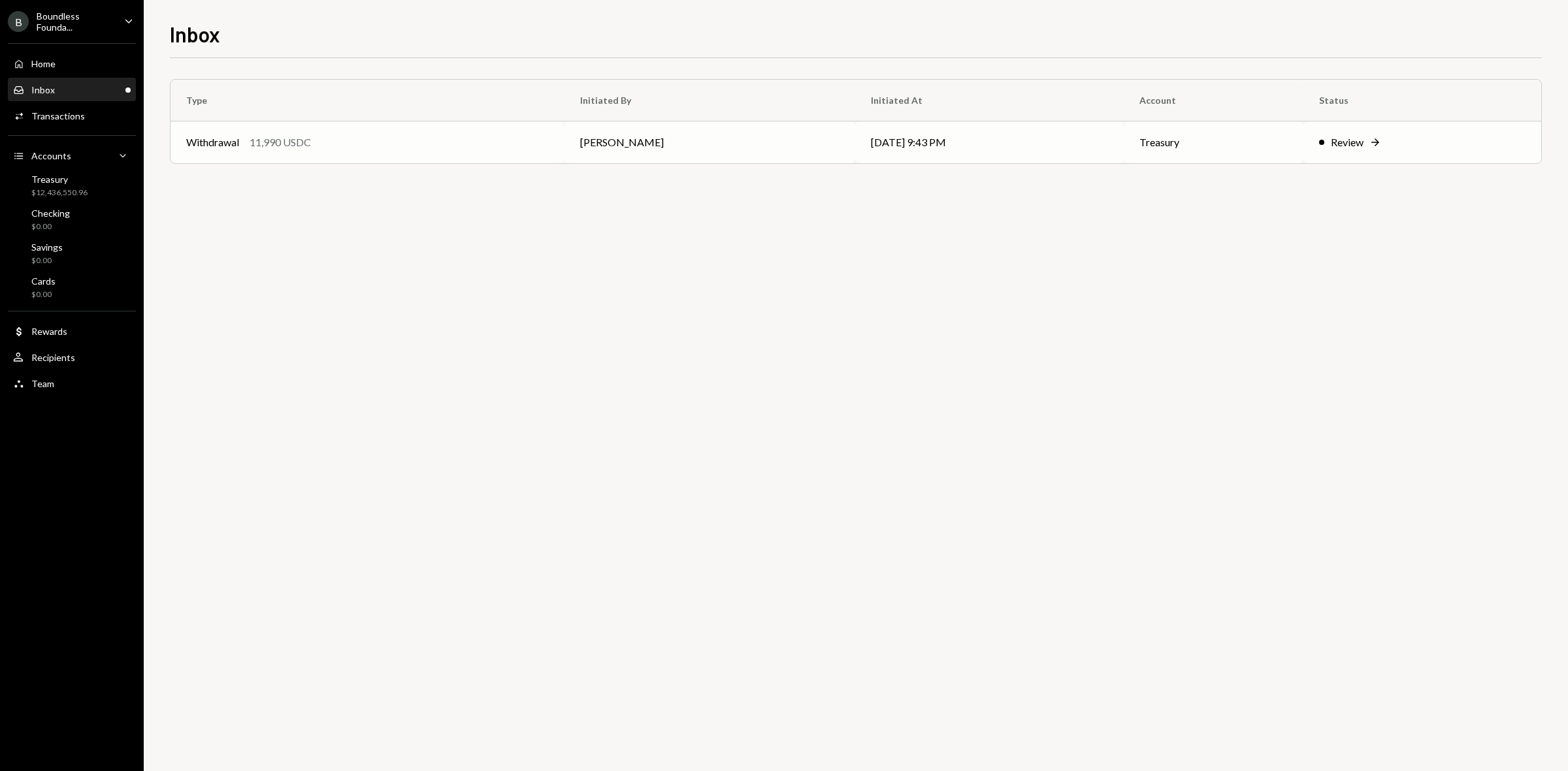
click at [735, 149] on td "[PERSON_NAME]" at bounding box center [709, 142] width 290 height 41
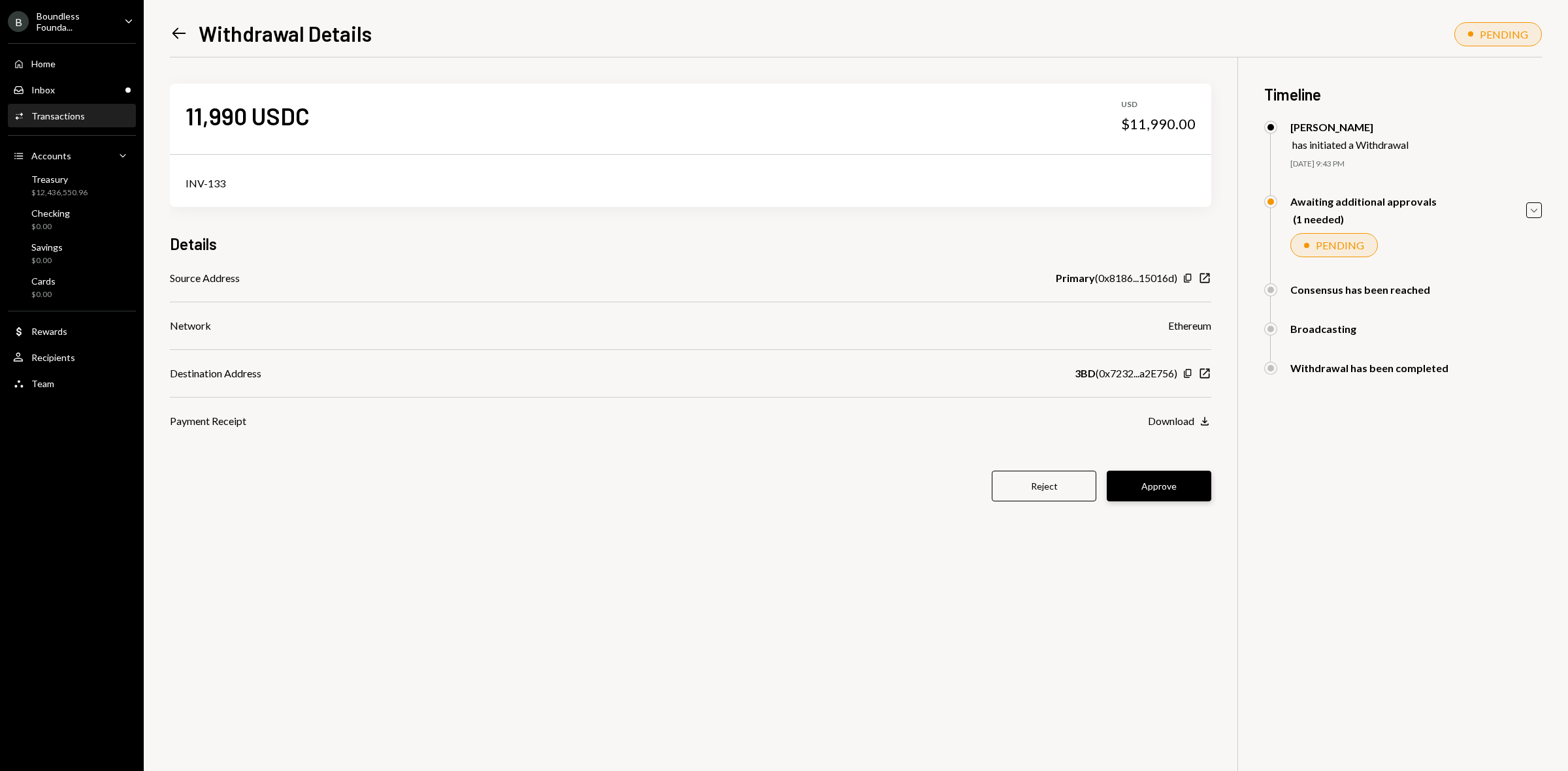
click at [1178, 485] on button "Approve" at bounding box center [1159, 486] width 105 height 30
